Goal: Task Accomplishment & Management: Use online tool/utility

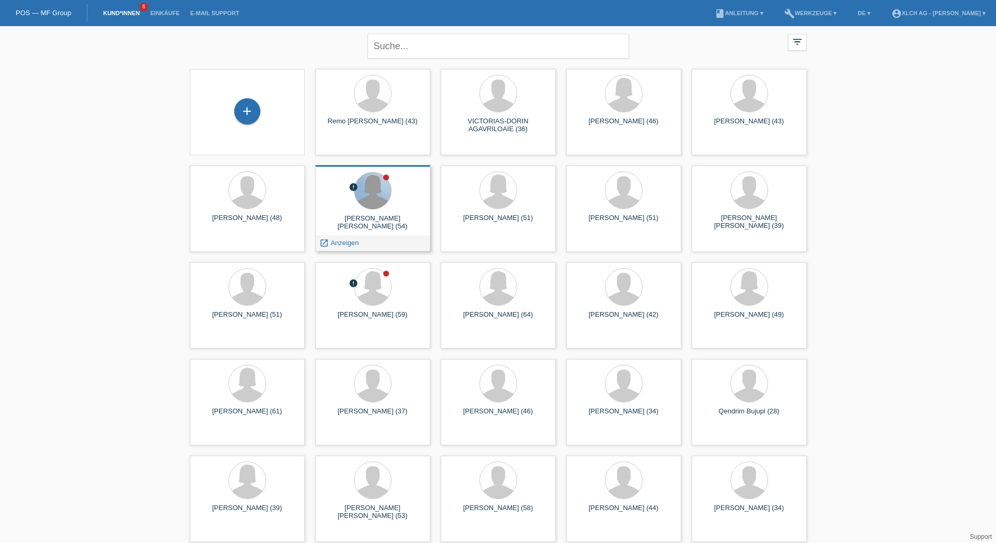
click at [362, 198] on div at bounding box center [372, 191] width 37 height 37
click at [360, 217] on div "[PERSON_NAME] [PERSON_NAME] (54)" at bounding box center [373, 222] width 98 height 17
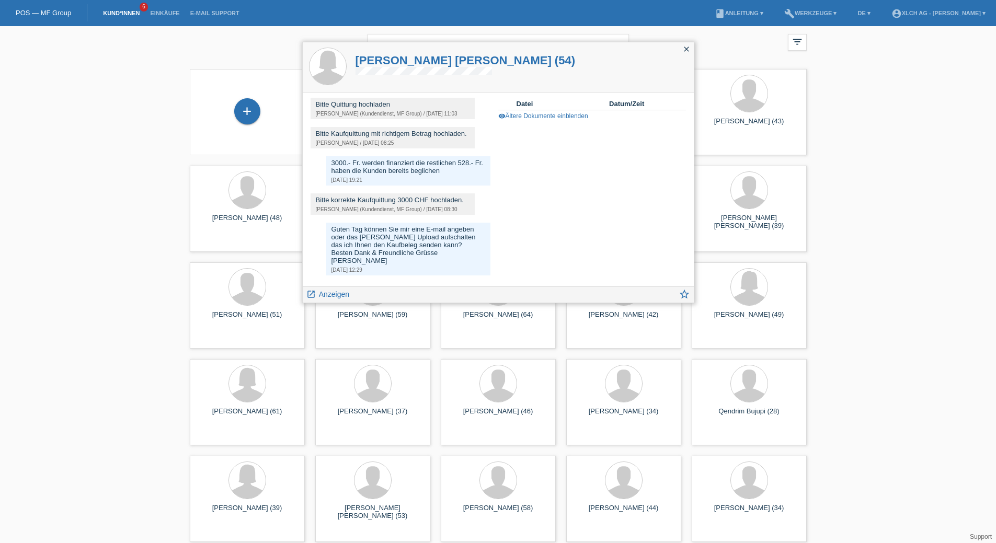
scroll to position [169, 0]
click at [343, 293] on span "Anzeigen" at bounding box center [334, 294] width 30 height 8
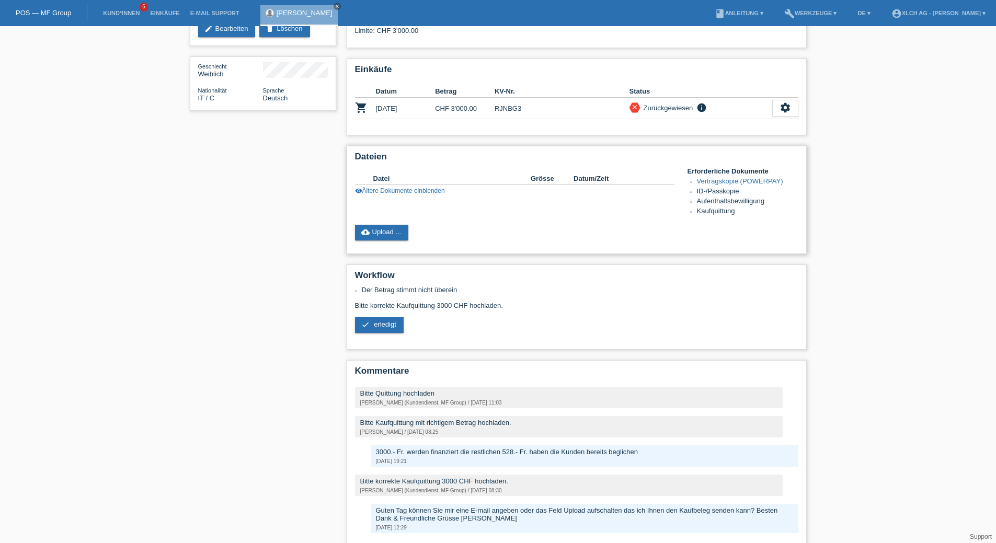
scroll to position [68, 0]
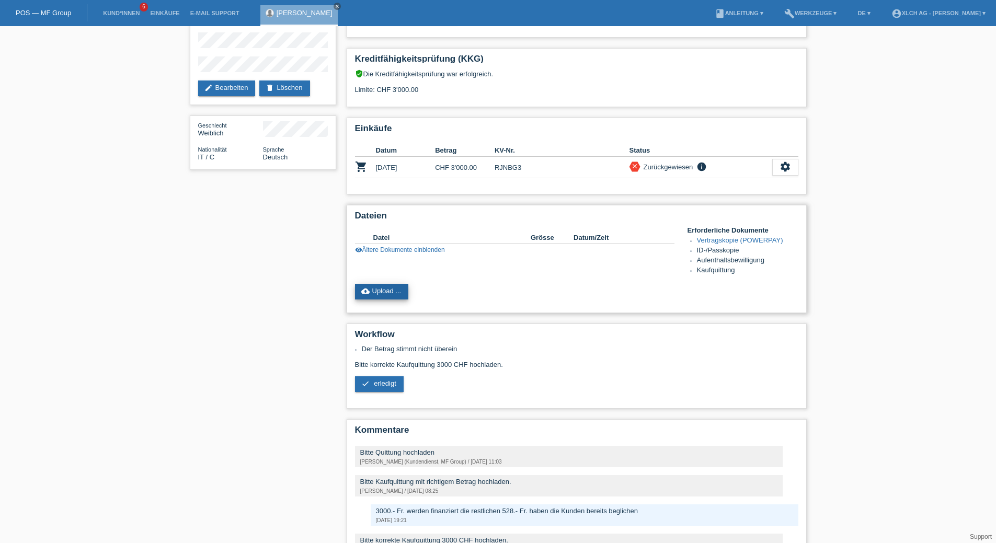
click at [395, 295] on link "cloud_upload Upload ..." at bounding box center [382, 292] width 54 height 16
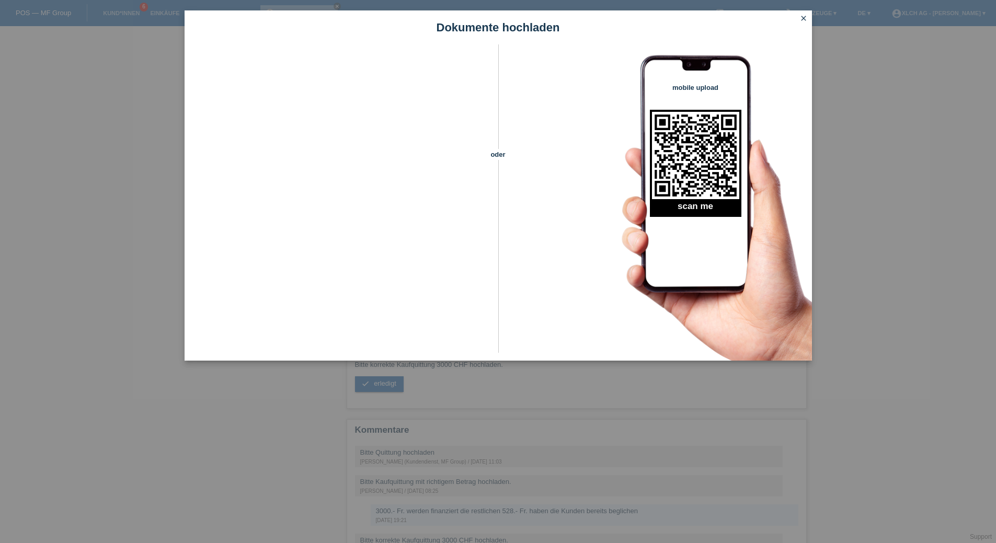
click at [800, 18] on icon "close" at bounding box center [803, 18] width 8 height 8
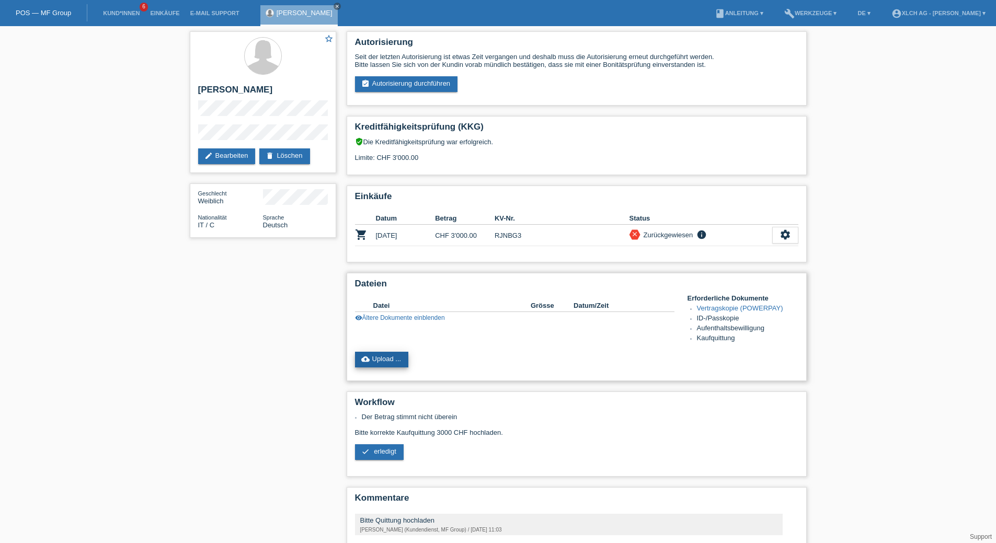
click at [363, 354] on link "cloud_upload Upload ..." at bounding box center [382, 360] width 54 height 16
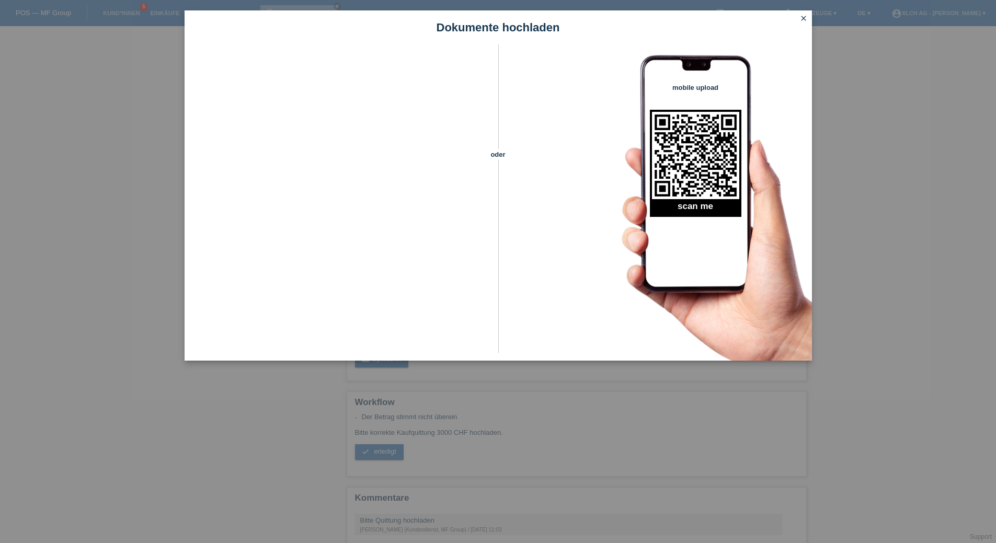
click at [803, 19] on icon "close" at bounding box center [803, 18] width 8 height 8
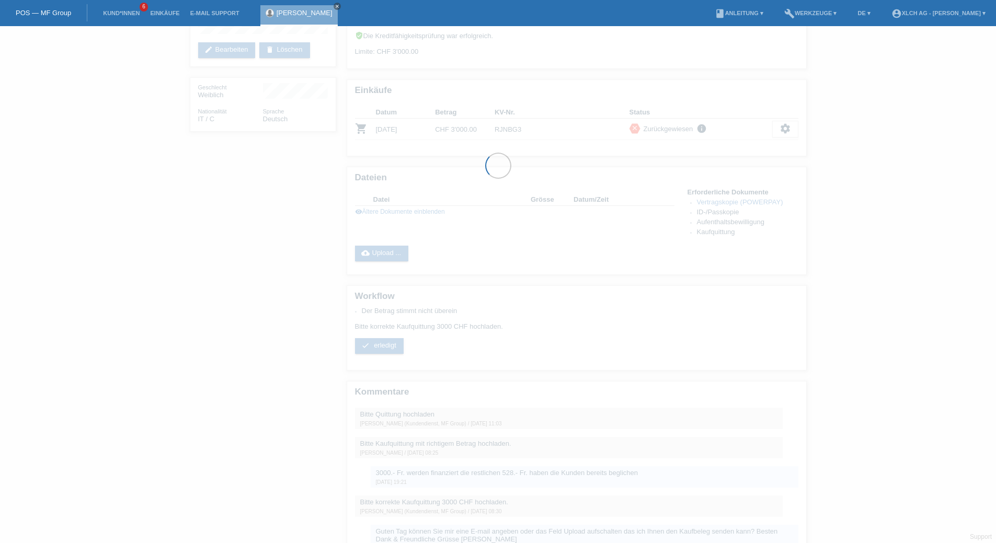
scroll to position [173, 0]
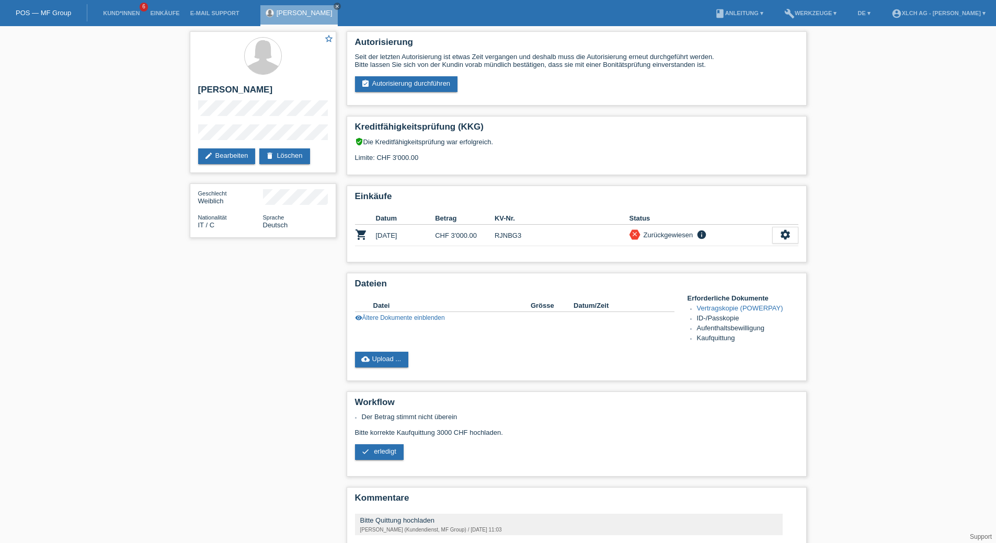
scroll to position [173, 0]
